Goal: Find specific page/section: Find specific page/section

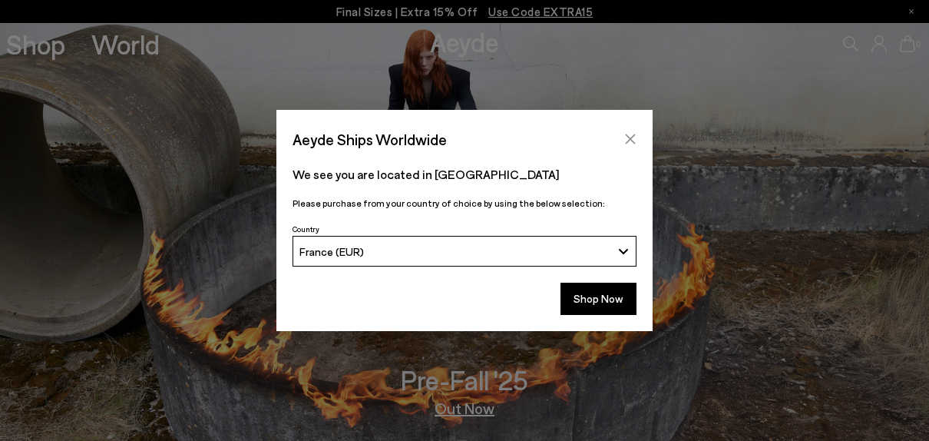
click at [632, 137] on icon "Close" at bounding box center [631, 139] width 10 height 10
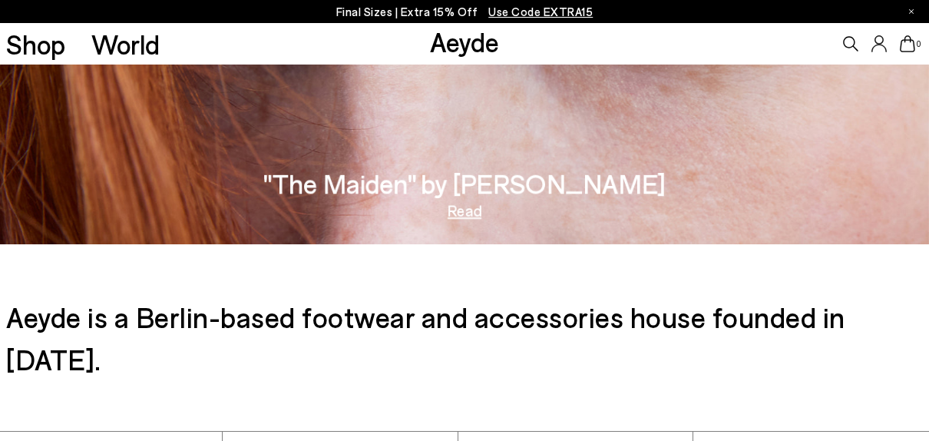
scroll to position [2075, 0]
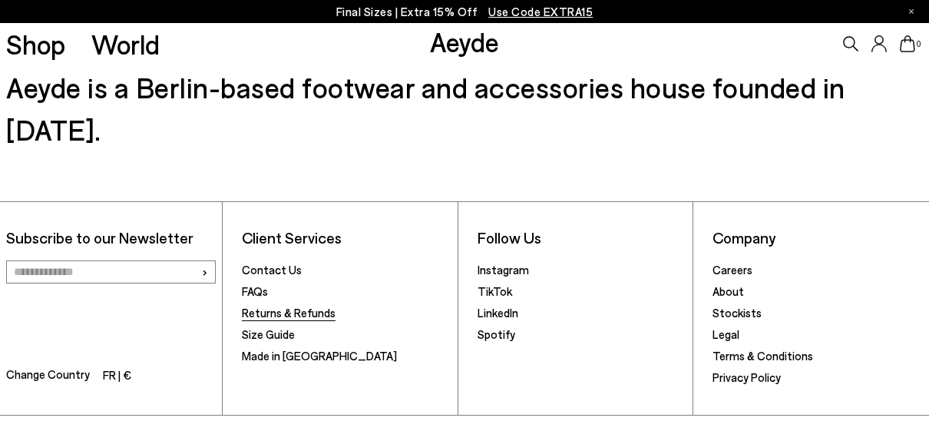
click at [288, 306] on link "Returns & Refunds" at bounding box center [289, 313] width 94 height 14
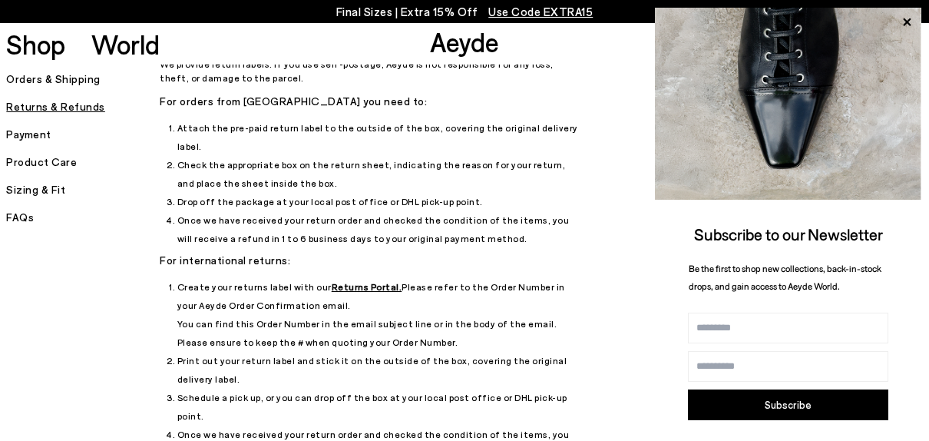
scroll to position [81, 0]
click at [346, 279] on u "Returns Portal." at bounding box center [367, 284] width 71 height 11
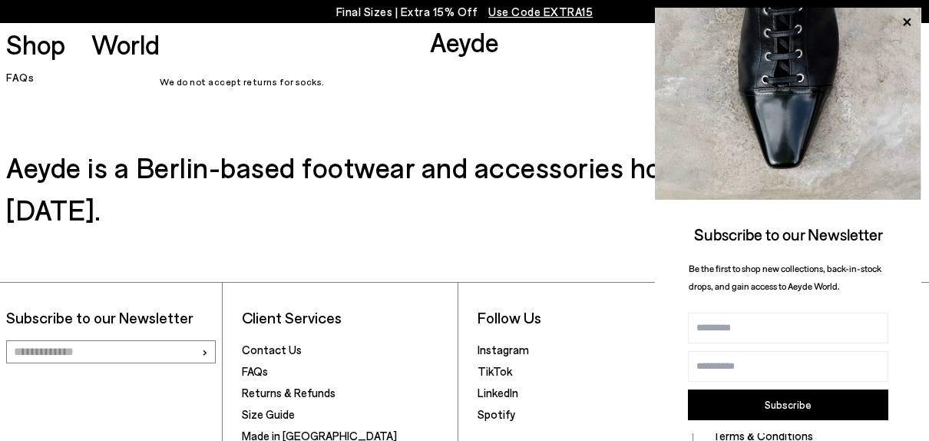
scroll to position [714, 0]
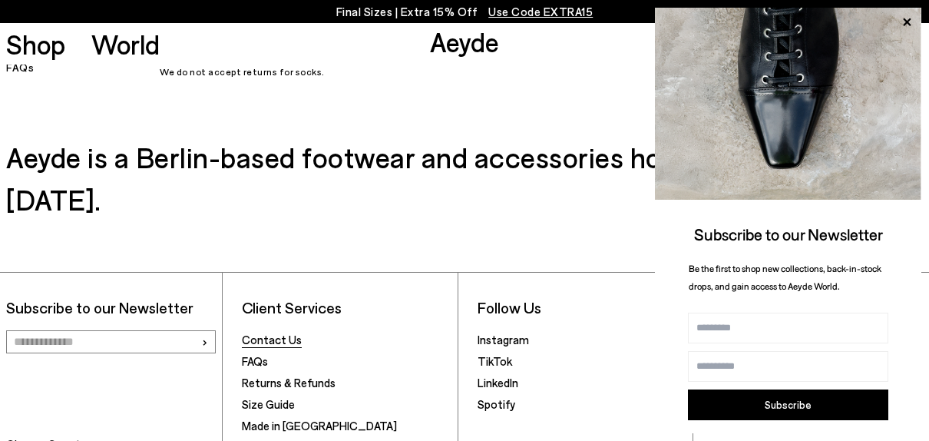
click at [269, 332] on link "Contact Us" at bounding box center [272, 339] width 60 height 14
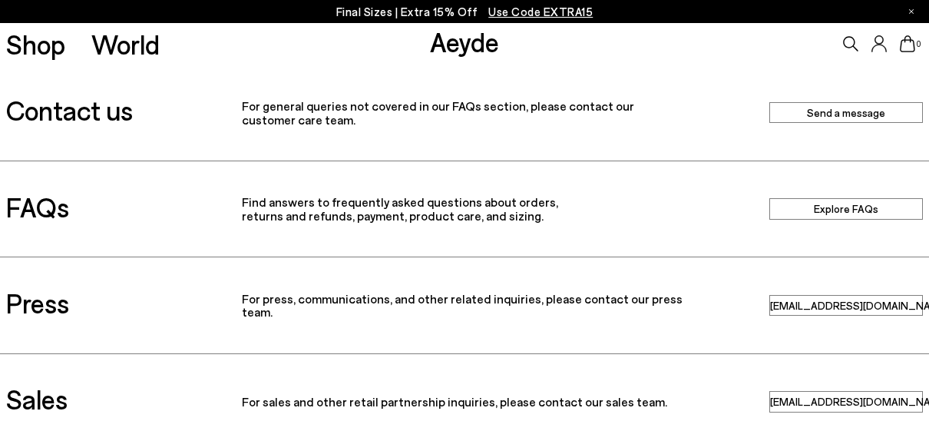
click at [908, 111] on link "Send a message" at bounding box center [846, 112] width 154 height 21
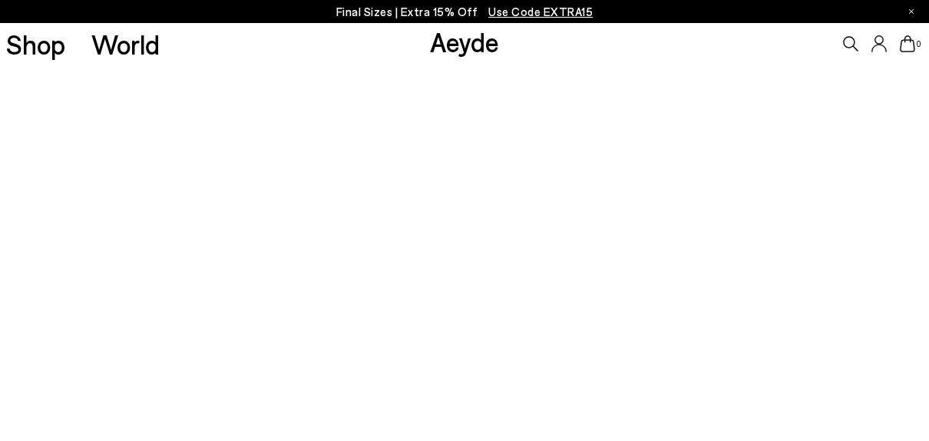
scroll to position [337, 0]
